Goal: Task Accomplishment & Management: Use online tool/utility

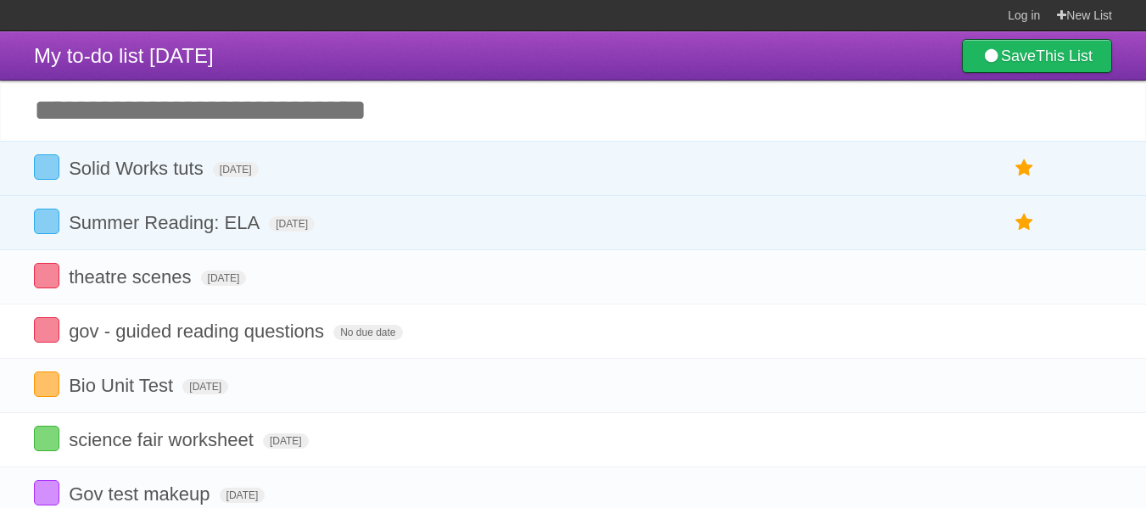
scroll to position [51, 0]
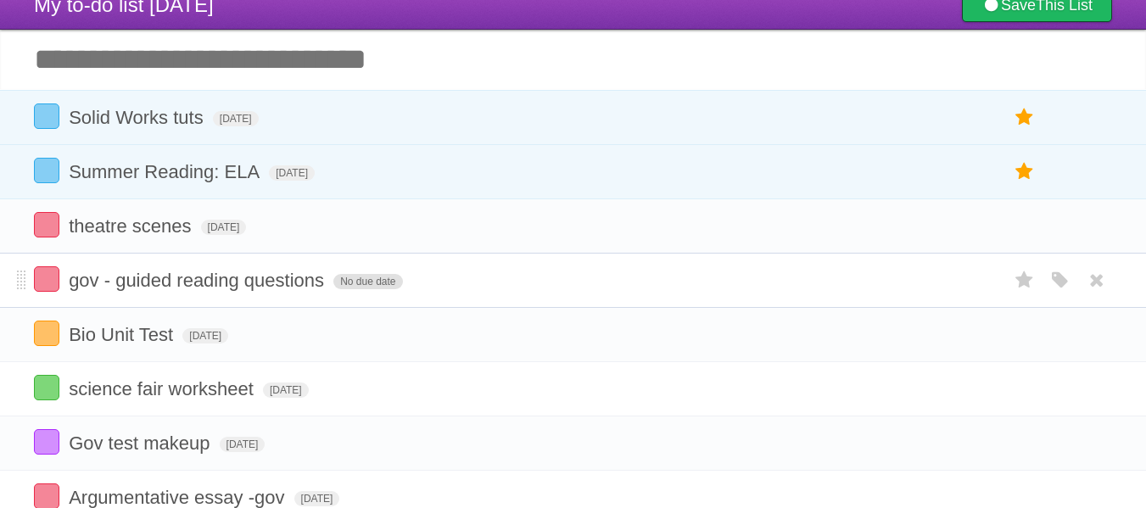
click at [372, 283] on span "No due date" at bounding box center [367, 281] width 69 height 15
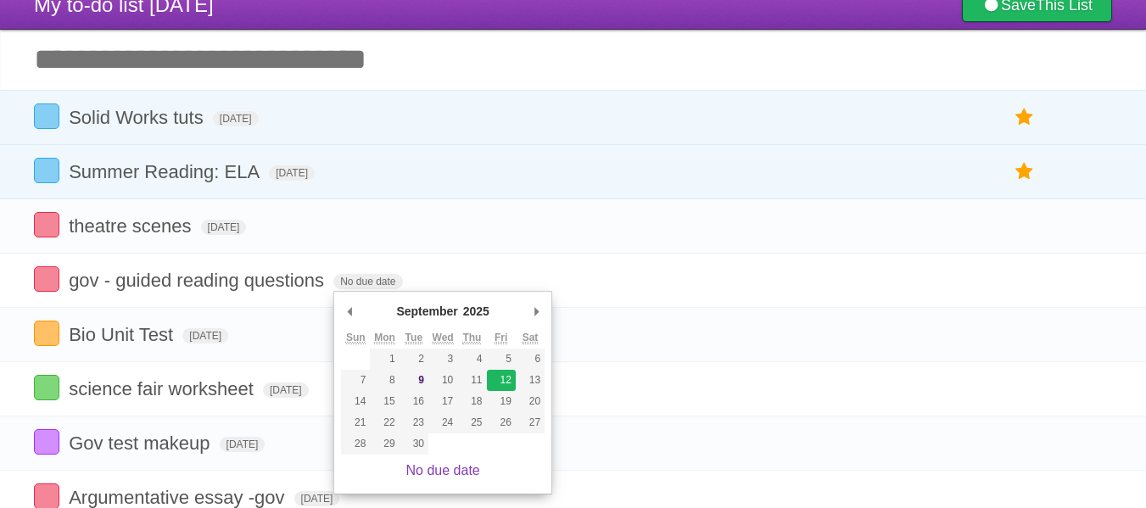
type span "[DATE]"
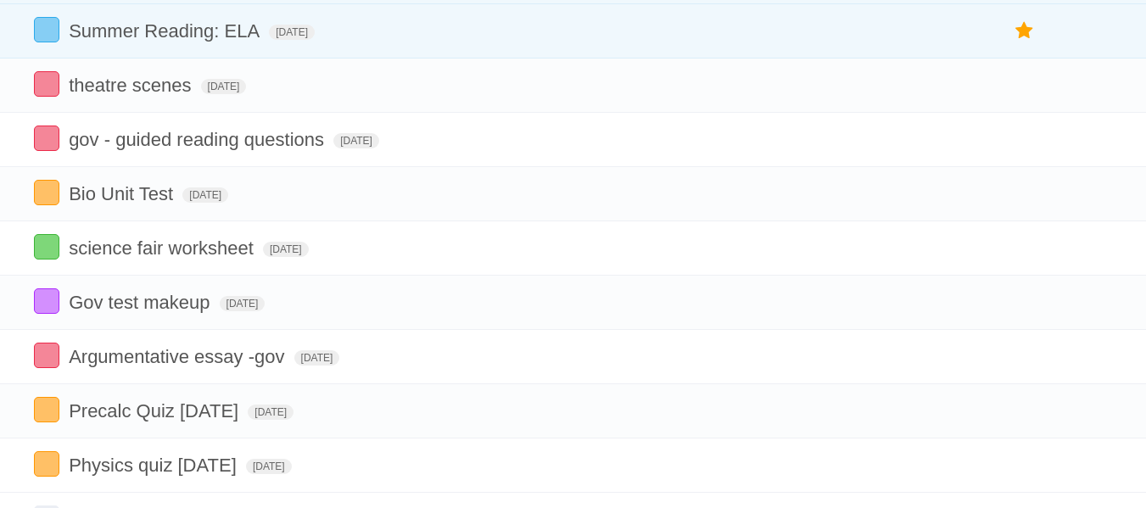
scroll to position [0, 0]
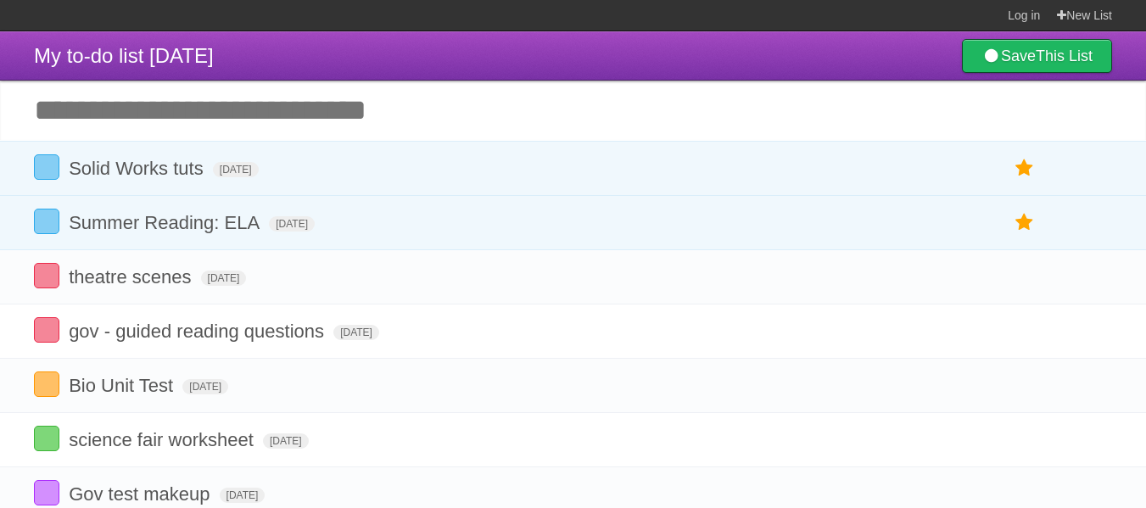
click at [276, 114] on input "Add another task" at bounding box center [573, 110] width 1146 height 59
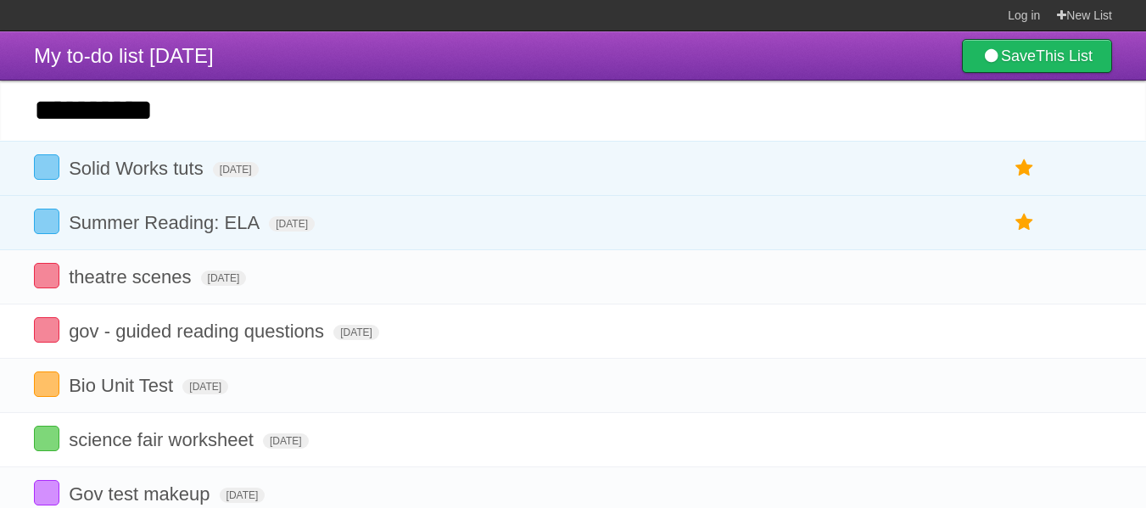
type input "**********"
click input "*********" at bounding box center [0, 0] width 0 height 0
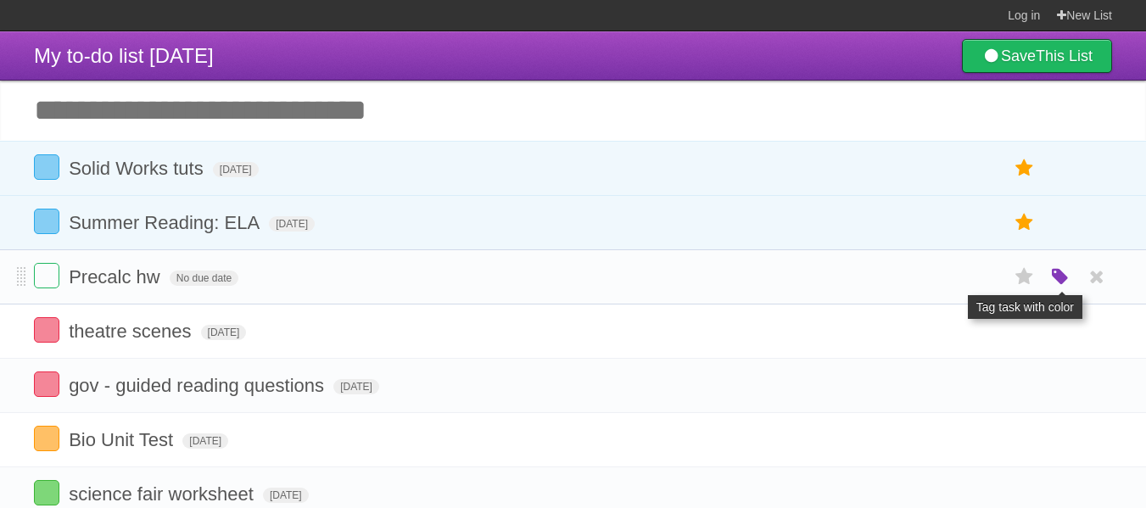
click at [1052, 285] on icon "button" at bounding box center [1060, 277] width 24 height 22
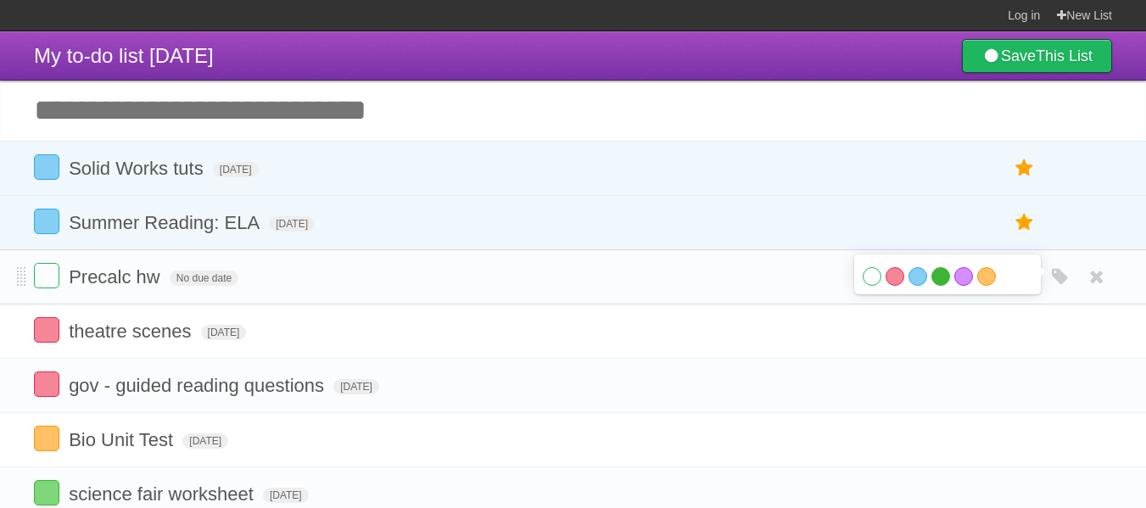
click at [939, 274] on label "Green" at bounding box center [940, 276] width 19 height 19
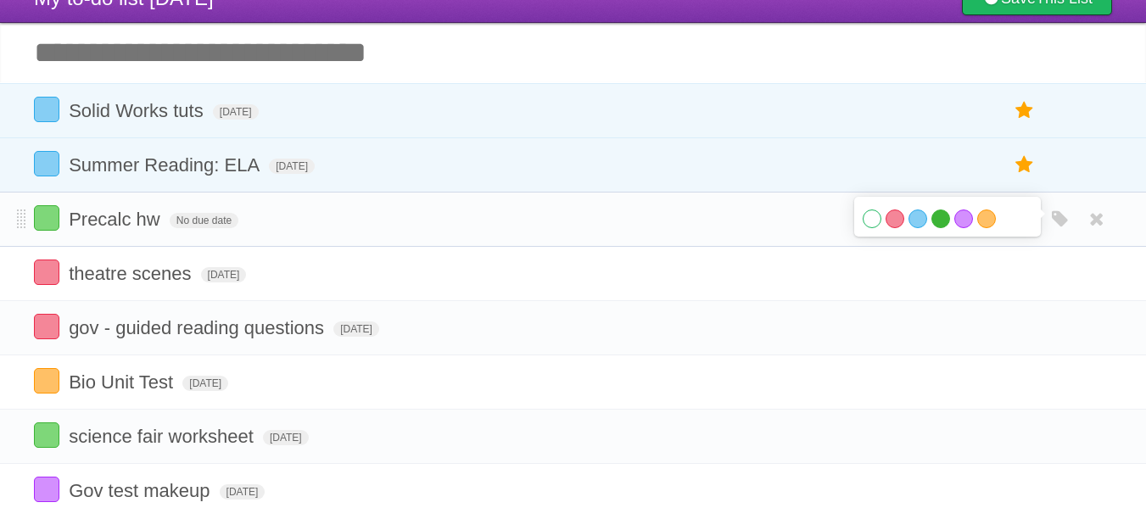
scroll to position [42, 0]
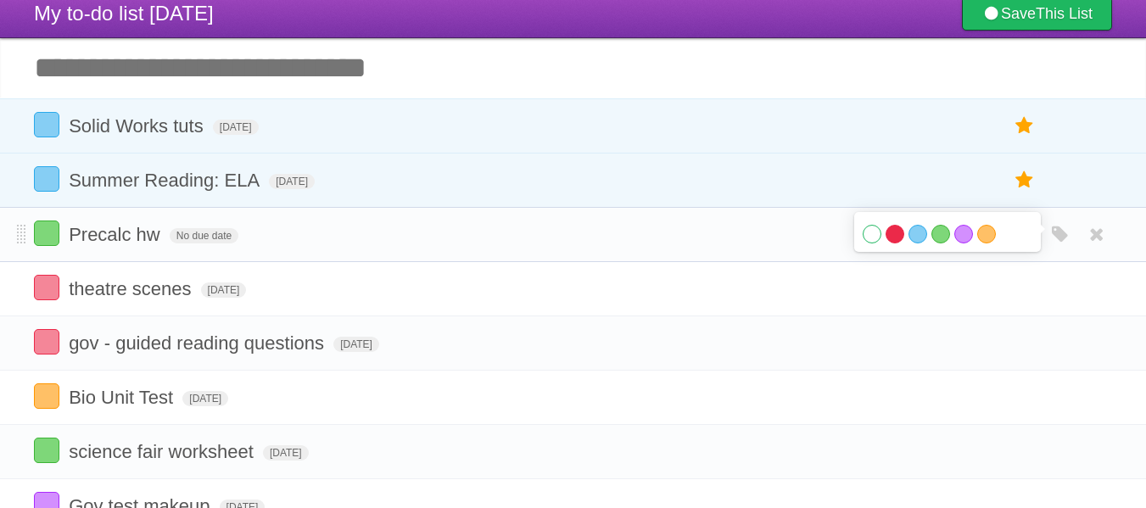
click at [887, 232] on label "Red" at bounding box center [894, 234] width 19 height 19
click at [210, 237] on span "No due date" at bounding box center [204, 235] width 69 height 15
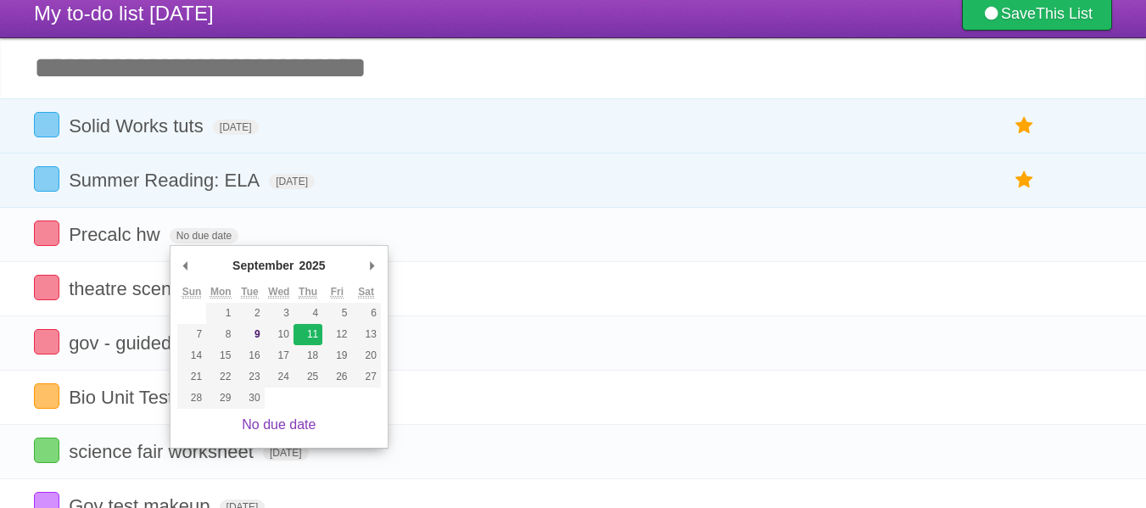
type span "[DATE]"
